Goal: Find specific page/section: Find specific page/section

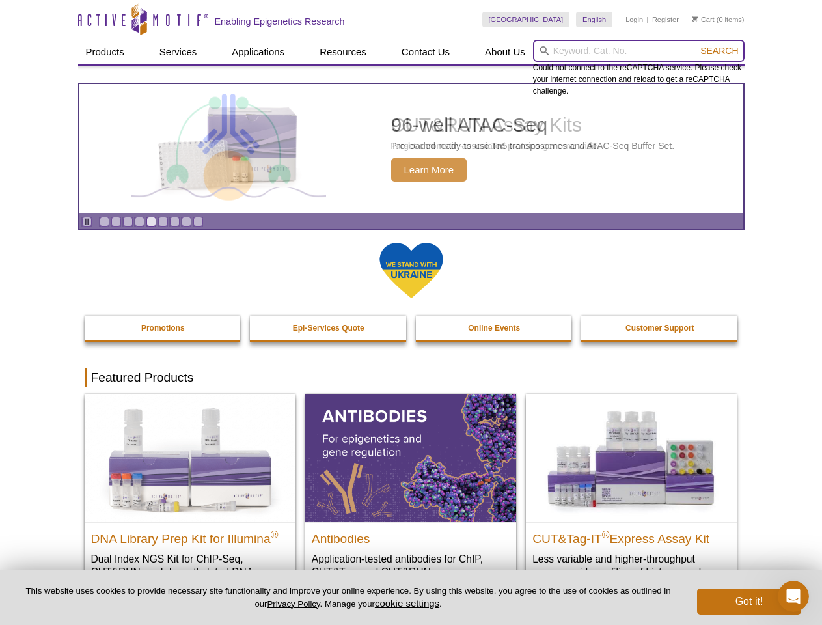
click at [638, 51] on input "search" at bounding box center [638, 51] width 211 height 22
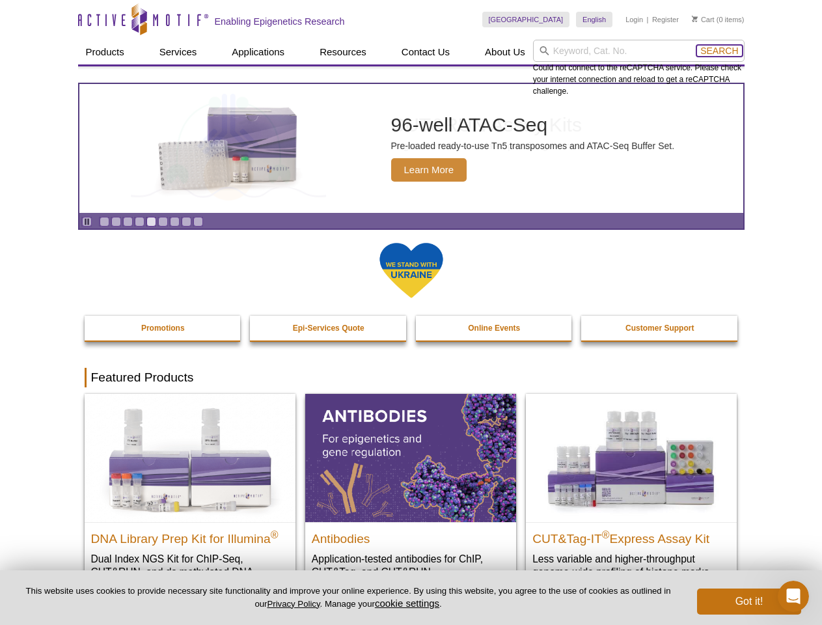
click at [719, 51] on span "Search" at bounding box center [719, 51] width 38 height 10
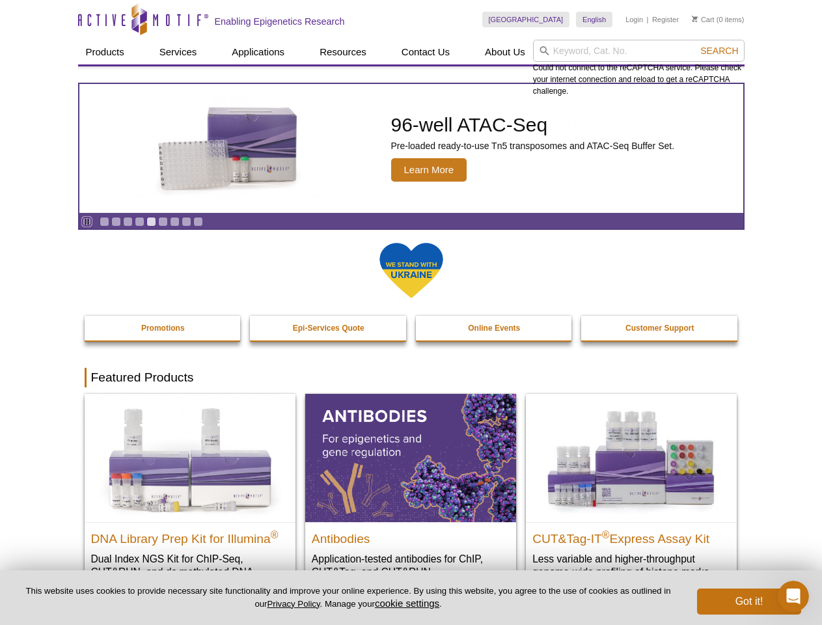
click at [87, 221] on icon "Pause" at bounding box center [87, 221] width 8 height 8
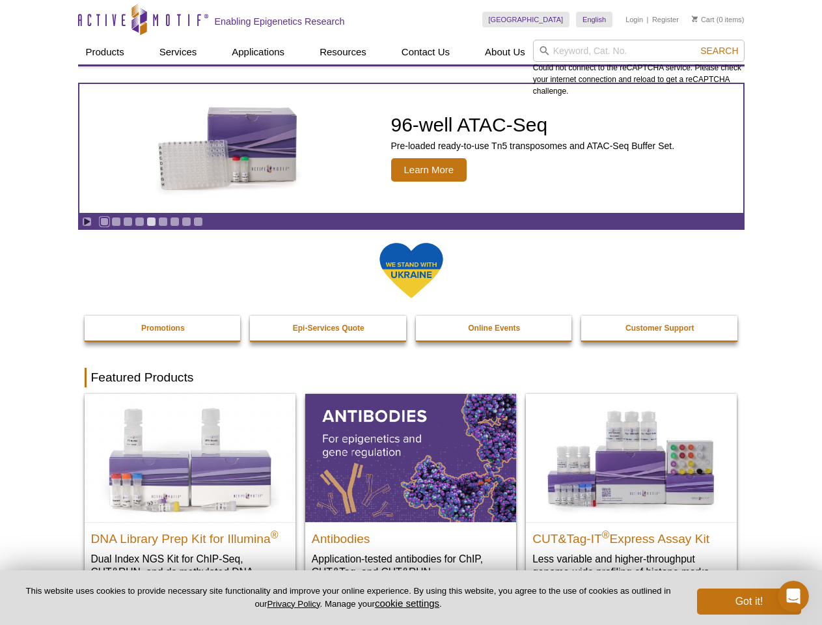
click at [104, 221] on link "Go to slide 1" at bounding box center [105, 222] width 10 height 10
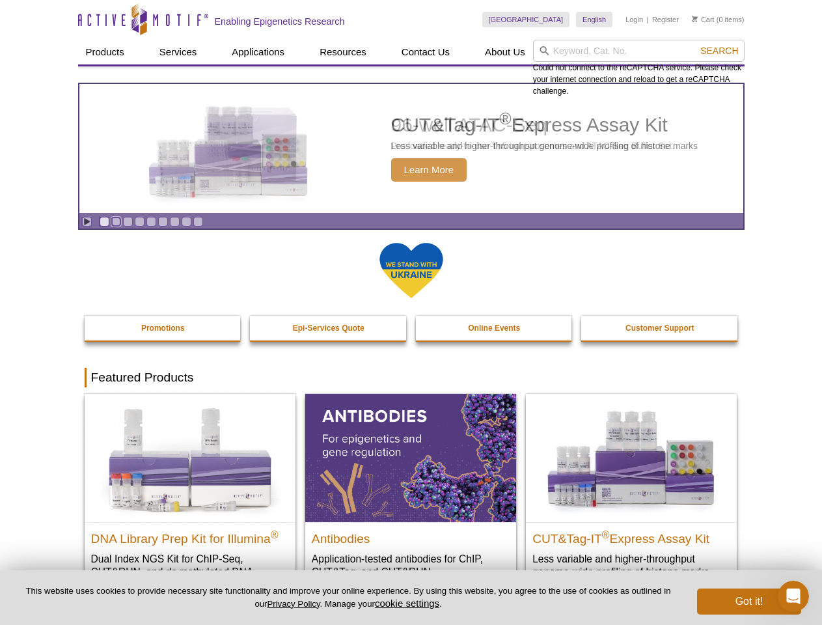
click at [116, 221] on link "Go to slide 2" at bounding box center [116, 222] width 10 height 10
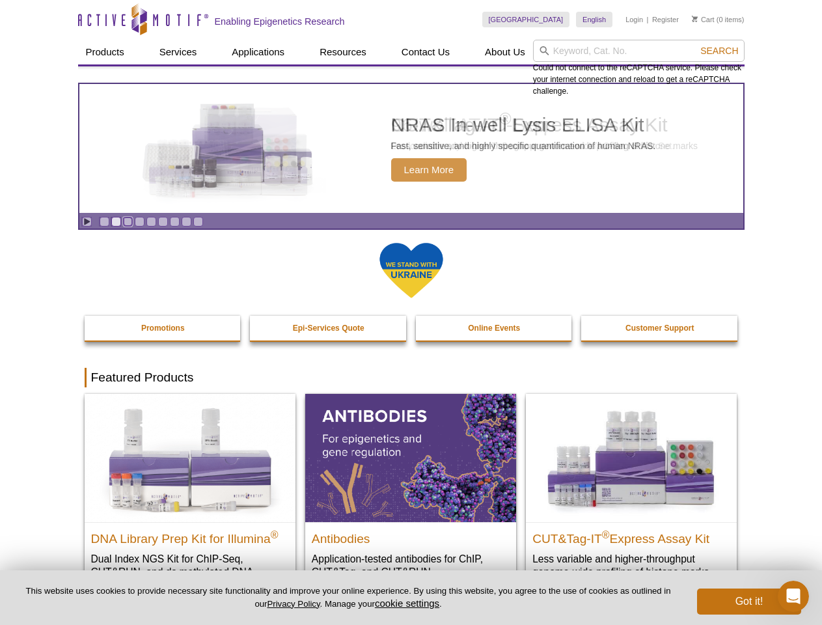
click at [128, 221] on link "Go to slide 3" at bounding box center [128, 222] width 10 height 10
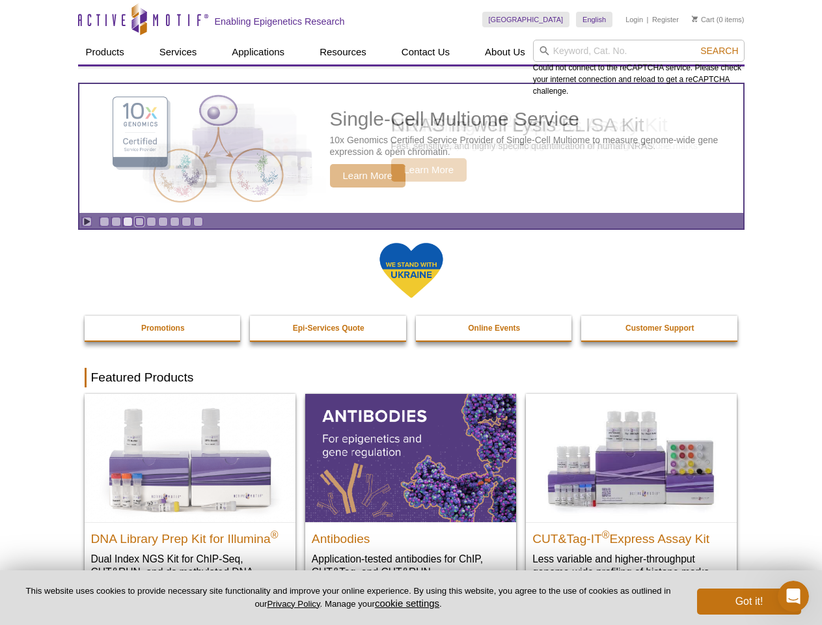
click at [139, 221] on link "Go to slide 4" at bounding box center [140, 222] width 10 height 10
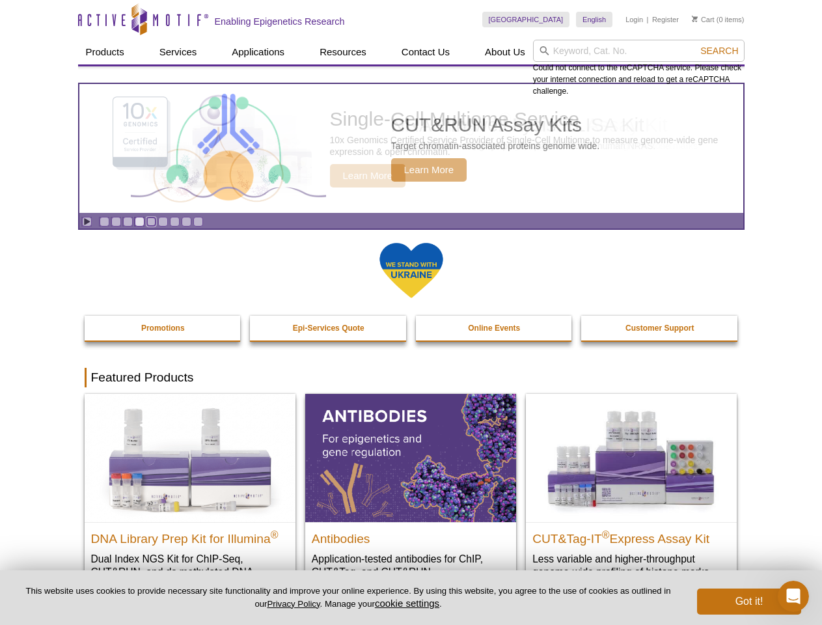
click at [151, 221] on link "Go to slide 5" at bounding box center [151, 222] width 10 height 10
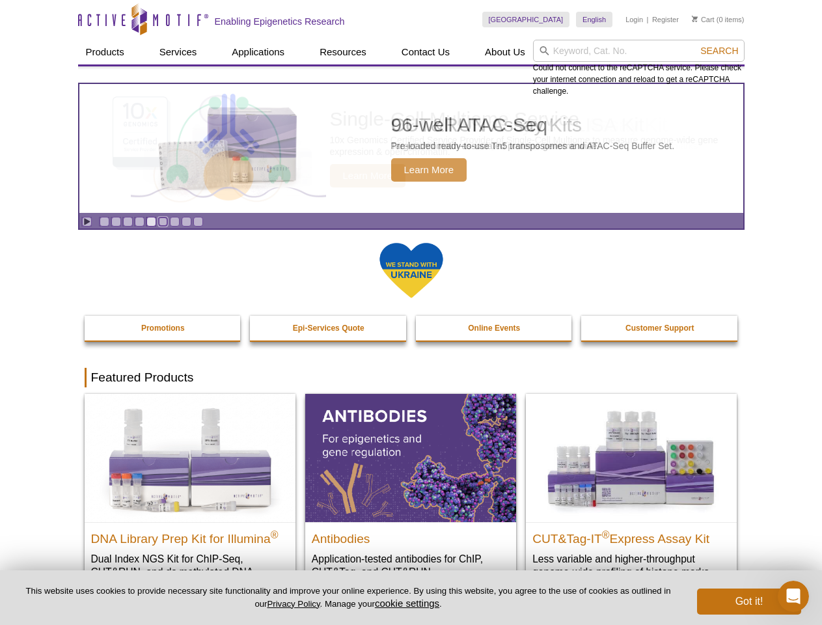
click at [163, 221] on link "Go to slide 6" at bounding box center [163, 222] width 10 height 10
click at [174, 221] on link "Go to slide 7" at bounding box center [175, 222] width 10 height 10
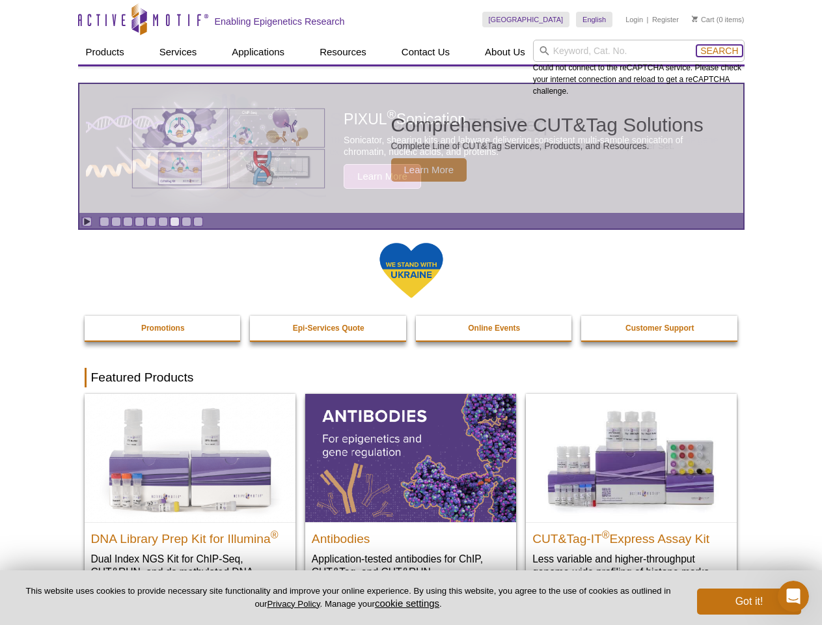
click at [719, 51] on span "Search" at bounding box center [719, 51] width 38 height 10
